Goal: Information Seeking & Learning: Learn about a topic

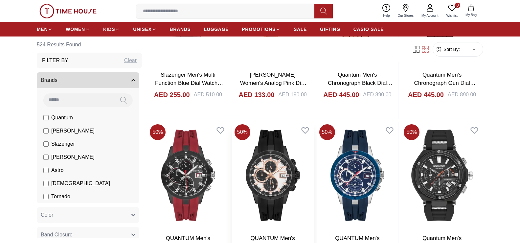
scroll to position [394, 0]
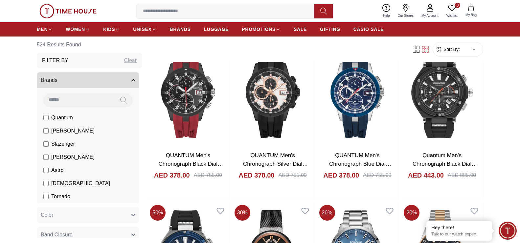
click at [43, 143] on li "Slazenger" at bounding box center [89, 143] width 100 height 13
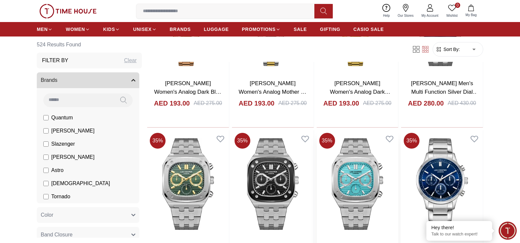
scroll to position [1019, 0]
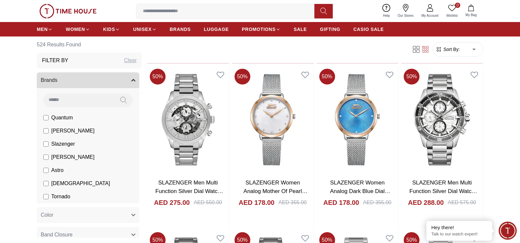
scroll to position [66, 0]
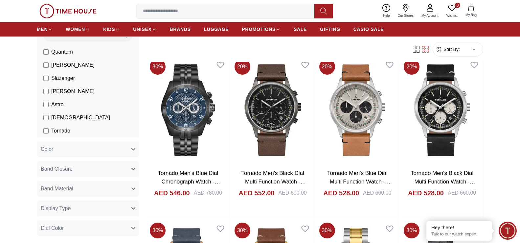
scroll to position [756, 0]
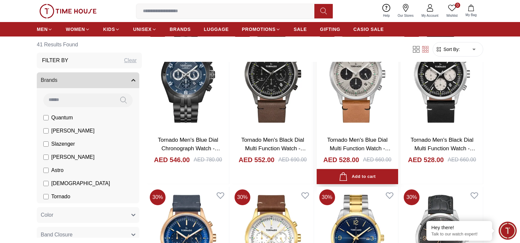
scroll to position [657, 0]
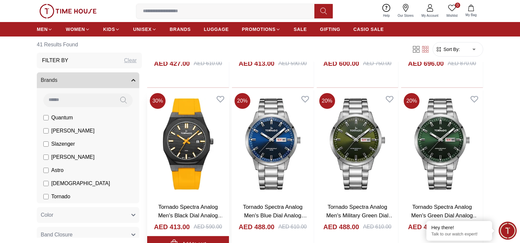
scroll to position [1676, 0]
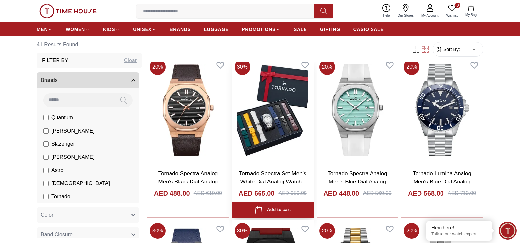
scroll to position [1413, 0]
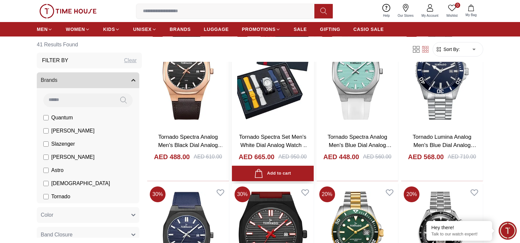
click at [263, 63] on img at bounding box center [273, 73] width 82 height 107
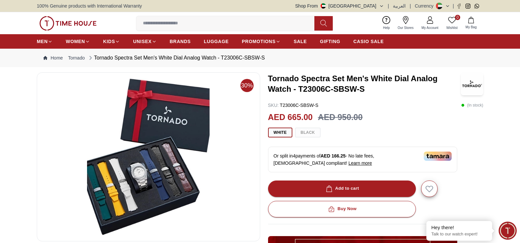
scroll to position [33, 0]
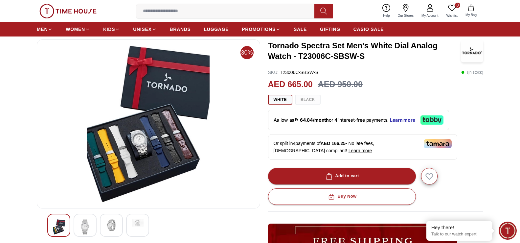
click at [81, 229] on img at bounding box center [85, 226] width 12 height 15
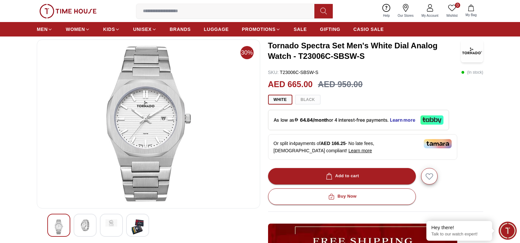
click at [67, 225] on div at bounding box center [148, 225] width 202 height 23
click at [145, 218] on div at bounding box center [137, 225] width 23 height 23
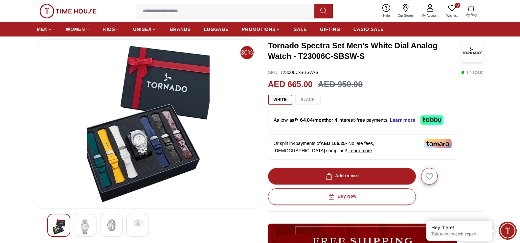
click at [109, 229] on img at bounding box center [112, 225] width 12 height 12
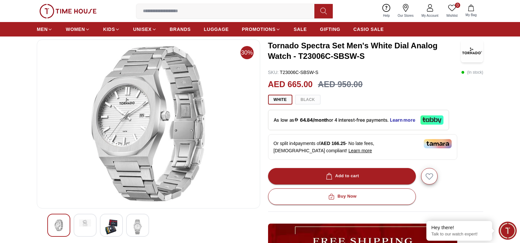
click at [95, 228] on div at bounding box center [85, 225] width 23 height 23
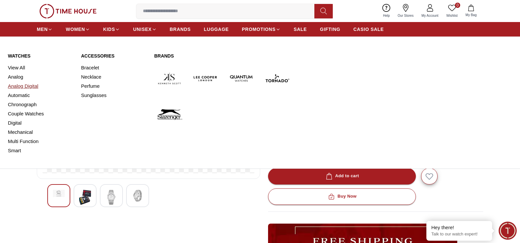
click at [23, 86] on link "Analog Digital" at bounding box center [40, 86] width 65 height 9
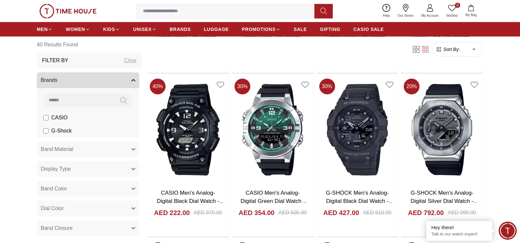
scroll to position [197, 0]
